Goal: Transaction & Acquisition: Obtain resource

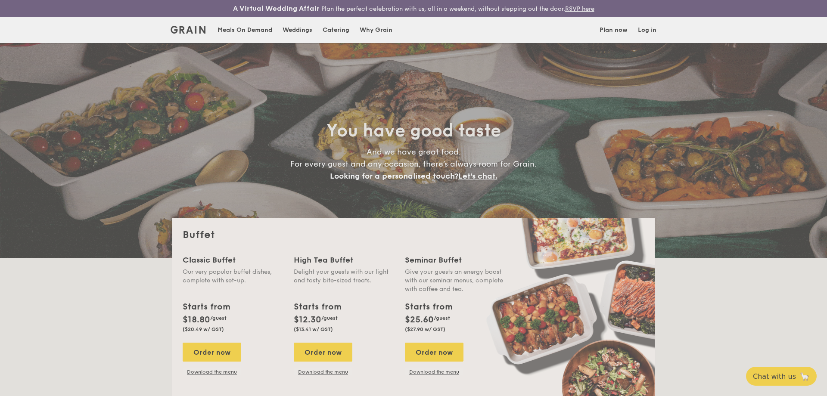
select select
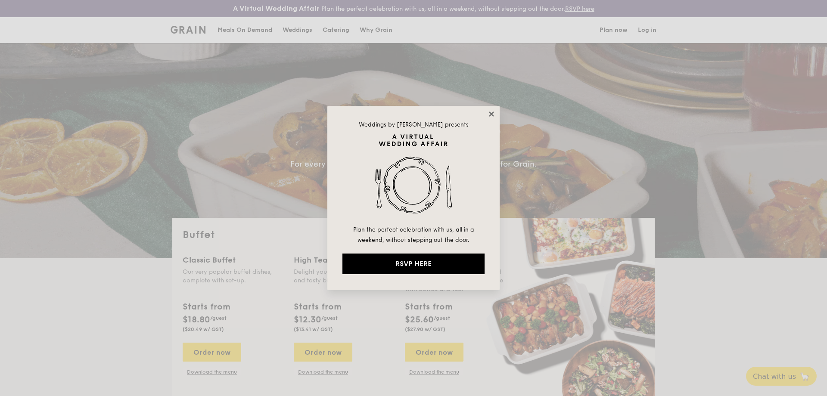
click at [494, 118] on icon at bounding box center [492, 114] width 8 height 8
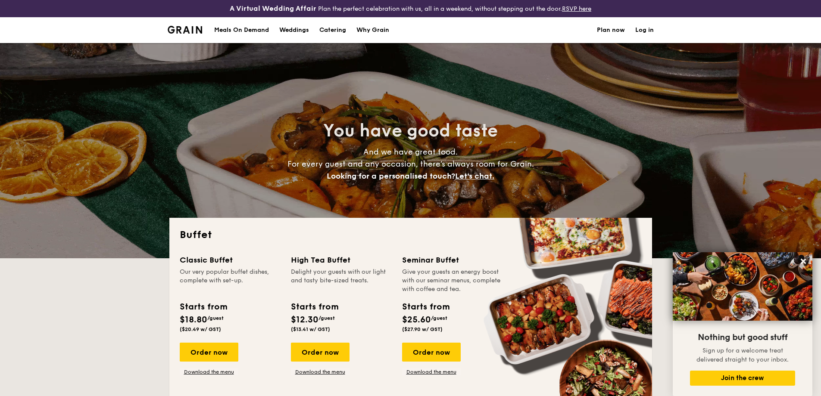
click at [249, 35] on div "Meals On Demand" at bounding box center [241, 30] width 55 height 26
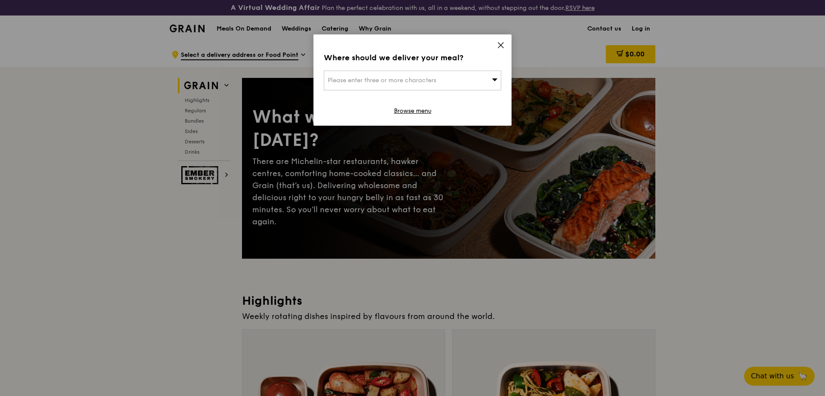
click at [501, 47] on icon at bounding box center [501, 45] width 8 height 8
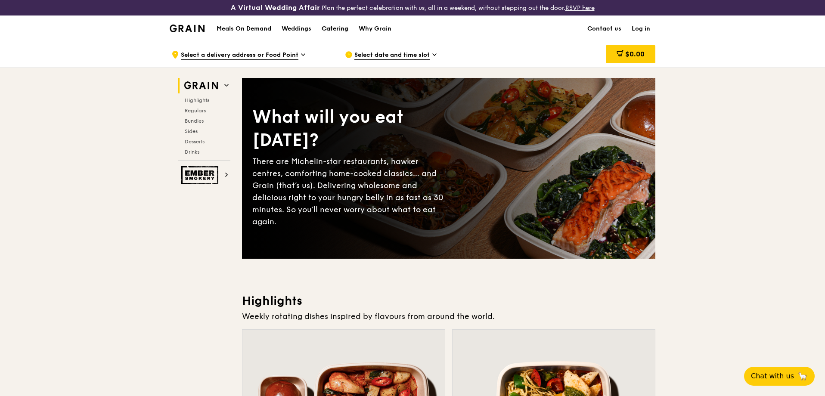
click at [351, 30] on link "Catering" at bounding box center [335, 29] width 37 height 26
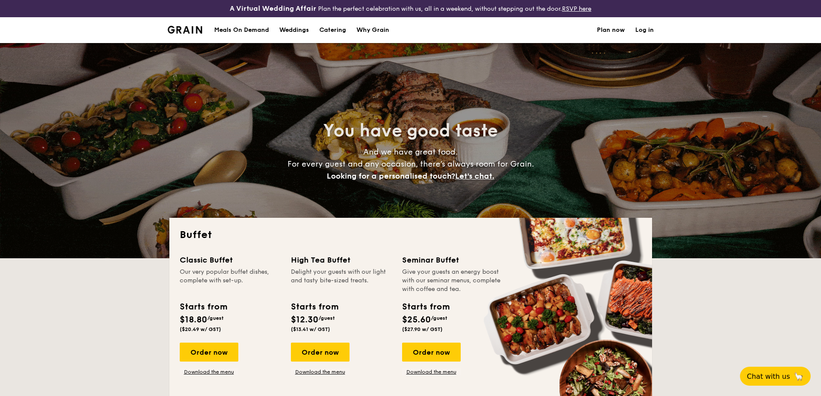
select select
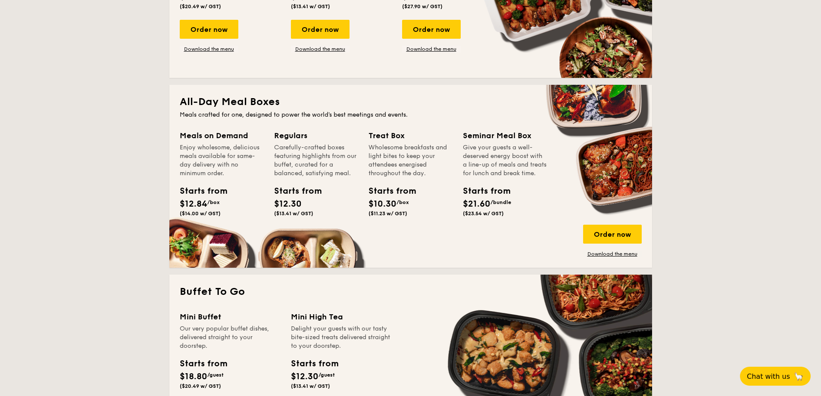
scroll to position [129, 0]
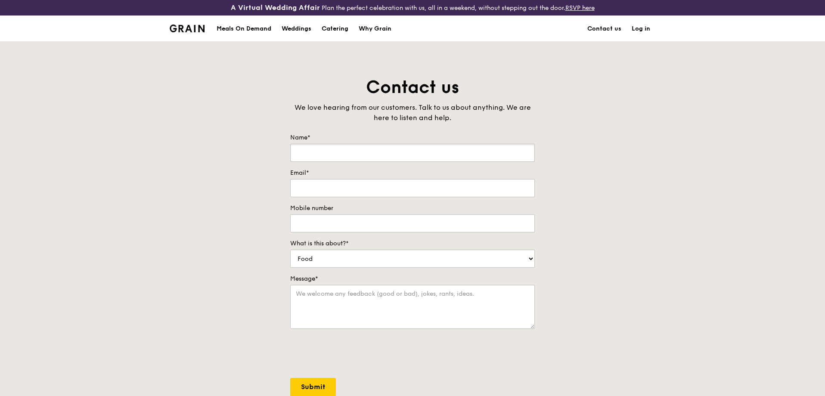
click at [329, 145] on input "Name*" at bounding box center [412, 153] width 245 height 18
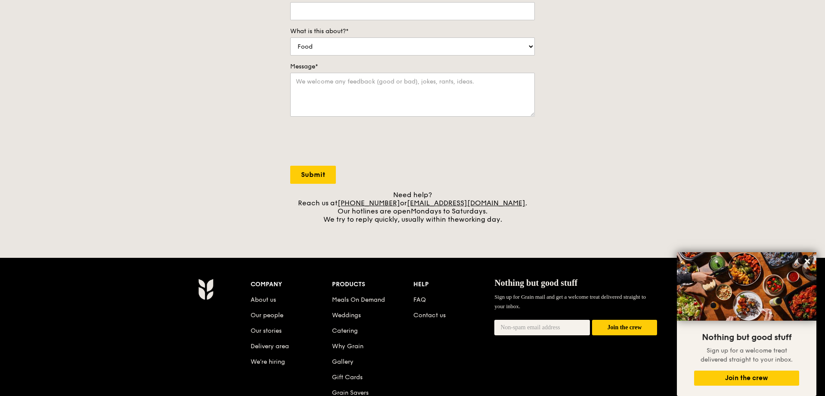
scroll to position [200, 0]
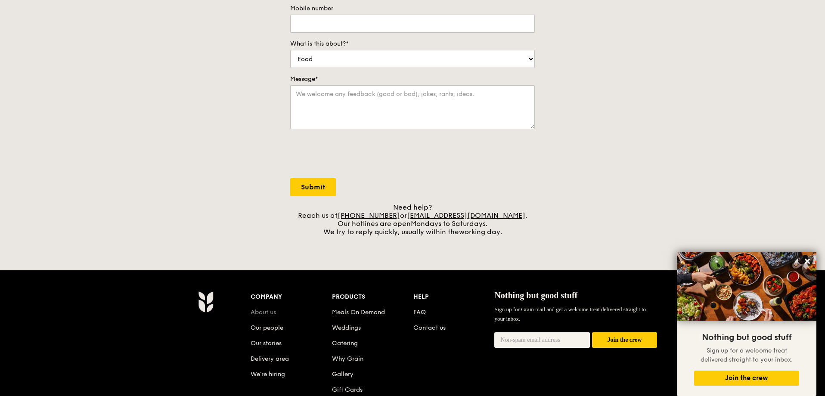
click at [260, 313] on link "About us" at bounding box center [263, 312] width 25 height 7
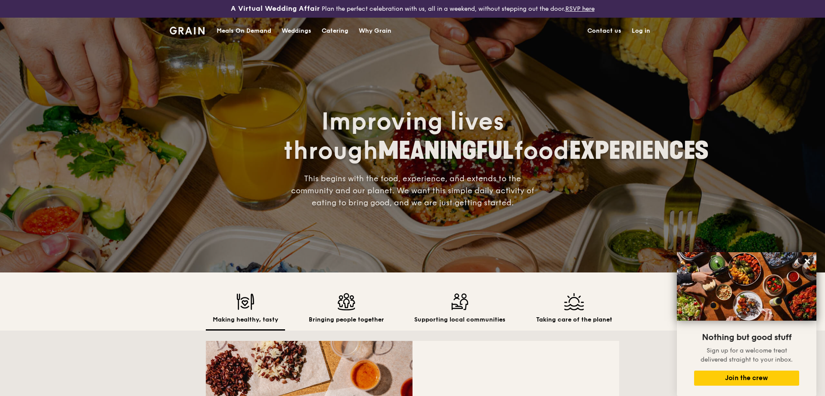
click at [809, 55] on div "Improving lives through MEANINGFUL food EXPERIENCES This begins with the food, …" at bounding box center [412, 145] width 825 height 255
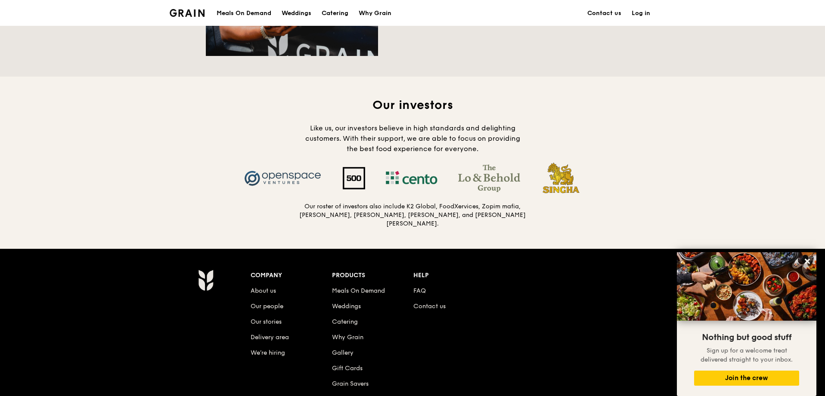
scroll to position [905, 0]
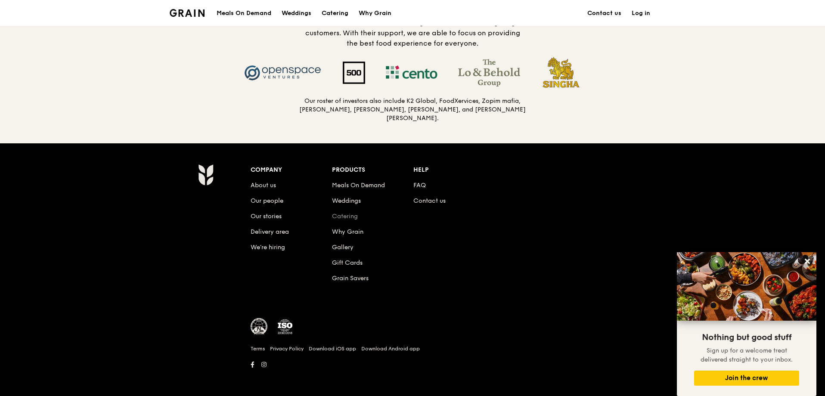
click at [353, 214] on link "Catering" at bounding box center [345, 216] width 26 height 7
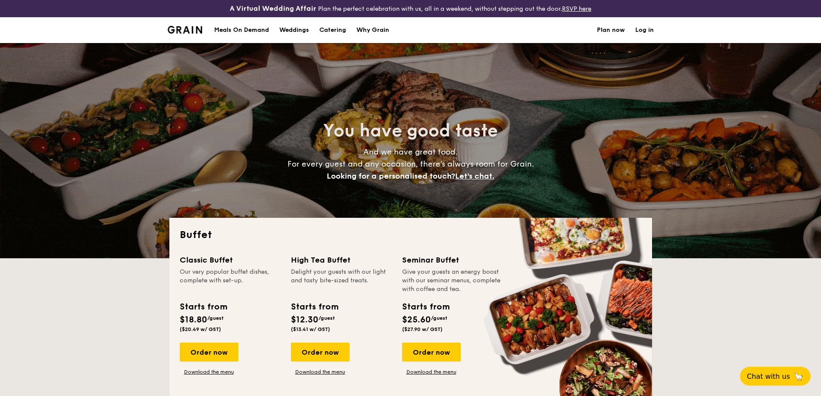
select select
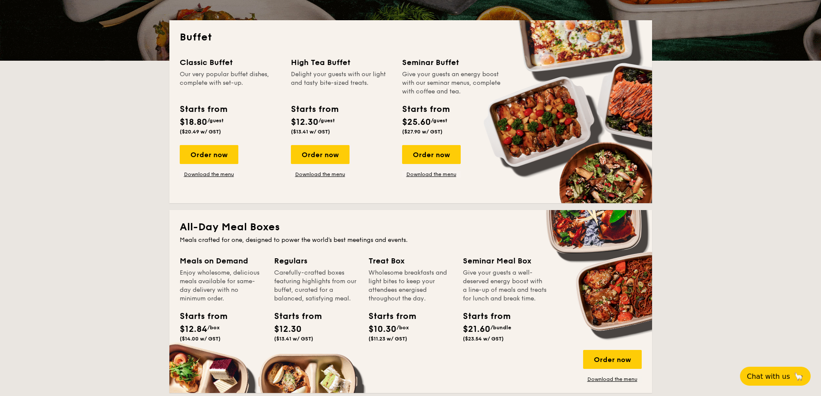
scroll to position [177, 0]
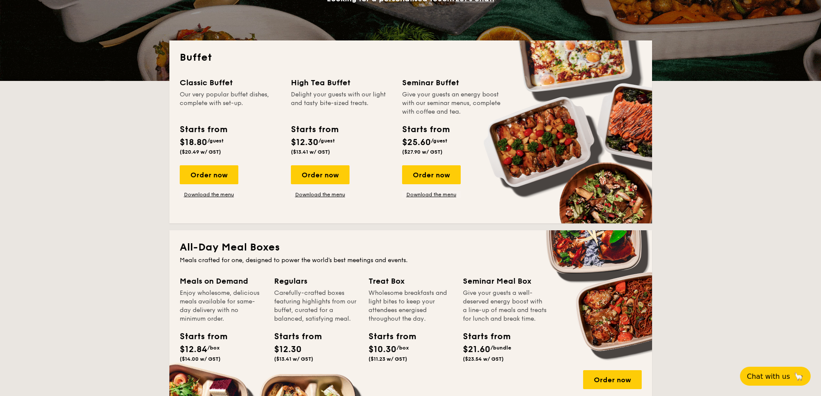
click at [439, 190] on div "Order now Download the menu" at bounding box center [431, 181] width 59 height 33
click at [430, 194] on link "Download the menu" at bounding box center [431, 194] width 59 height 7
